Goal: Obtain resource: Download file/media

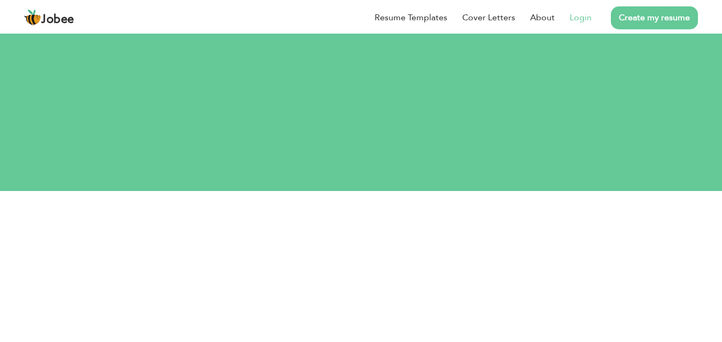
click at [582, 19] on link "Login" at bounding box center [581, 17] width 22 height 13
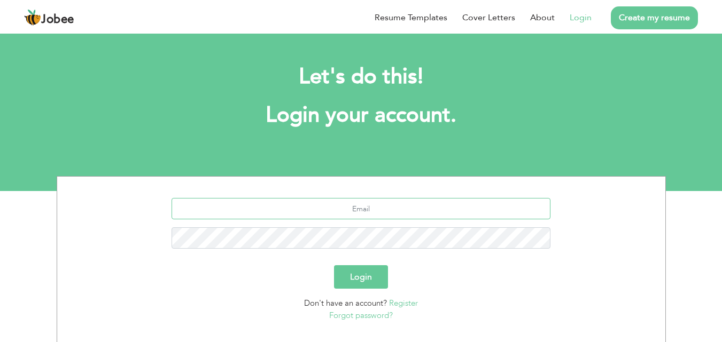
click at [355, 215] on input "text" at bounding box center [360, 208] width 379 height 21
type input "[EMAIL_ADDRESS][DOMAIN_NAME]"
click at [358, 279] on button "Login" at bounding box center [361, 278] width 54 height 24
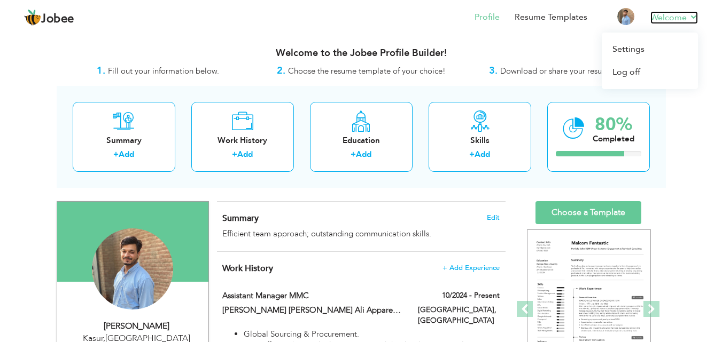
click at [688, 16] on link "Welcome" at bounding box center [674, 17] width 48 height 13
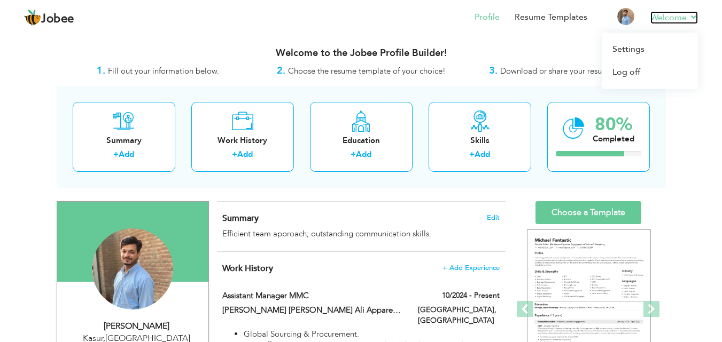
click at [688, 16] on link "Welcome" at bounding box center [674, 17] width 48 height 13
click at [559, 19] on link "Resume Templates" at bounding box center [550, 17] width 73 height 12
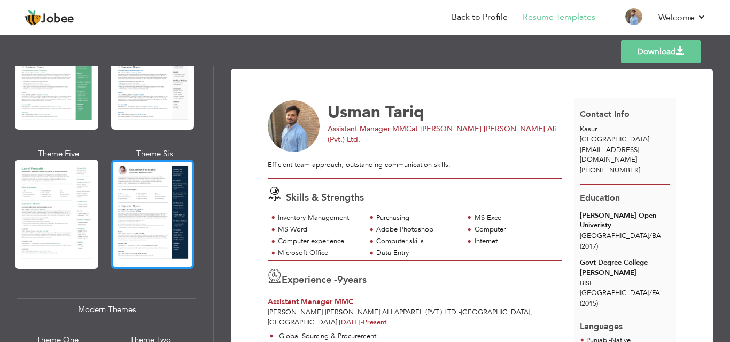
scroll to position [267, 0]
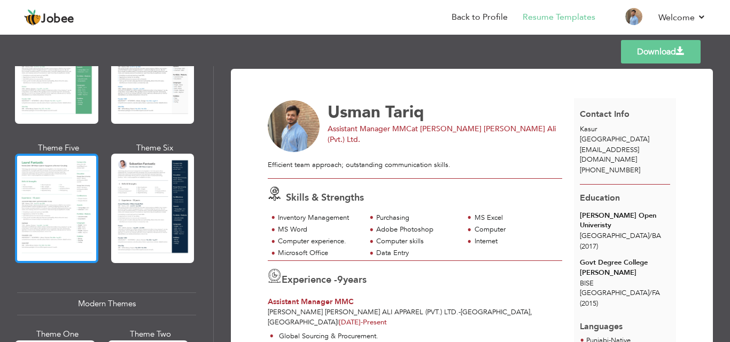
click at [57, 198] on div at bounding box center [56, 209] width 83 height 110
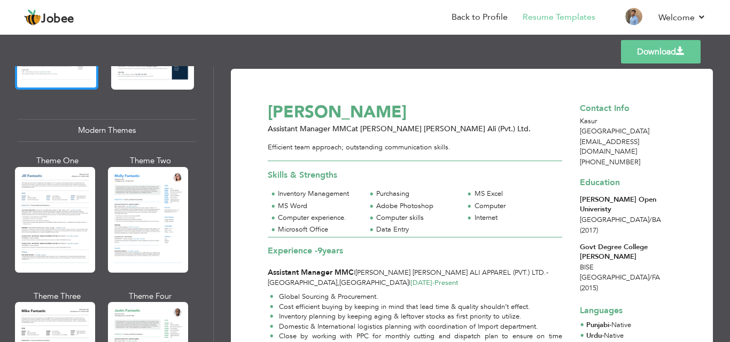
scroll to position [321, 0]
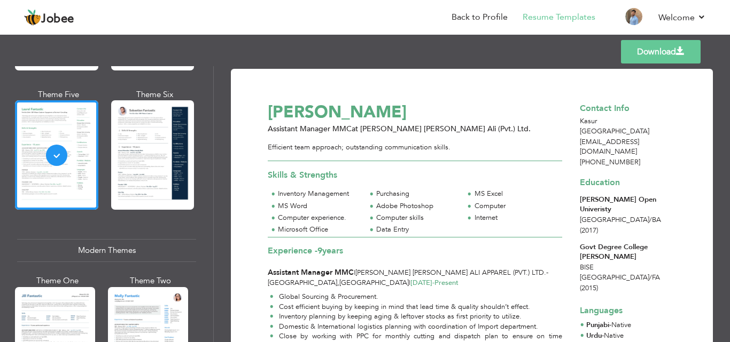
click at [658, 51] on link "Download" at bounding box center [661, 52] width 80 height 24
